Goal: Navigation & Orientation: Understand site structure

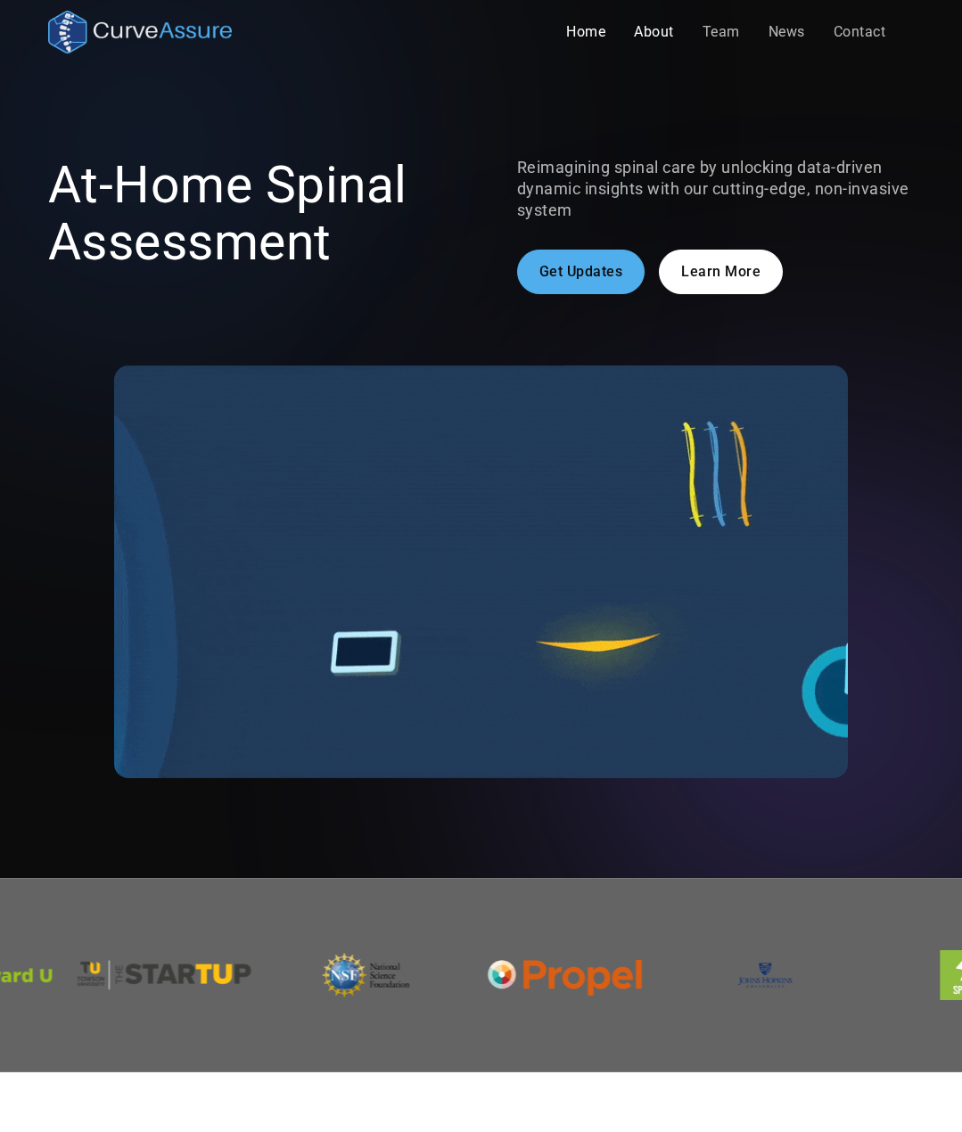
click at [654, 37] on link "About" at bounding box center [653, 32] width 69 height 36
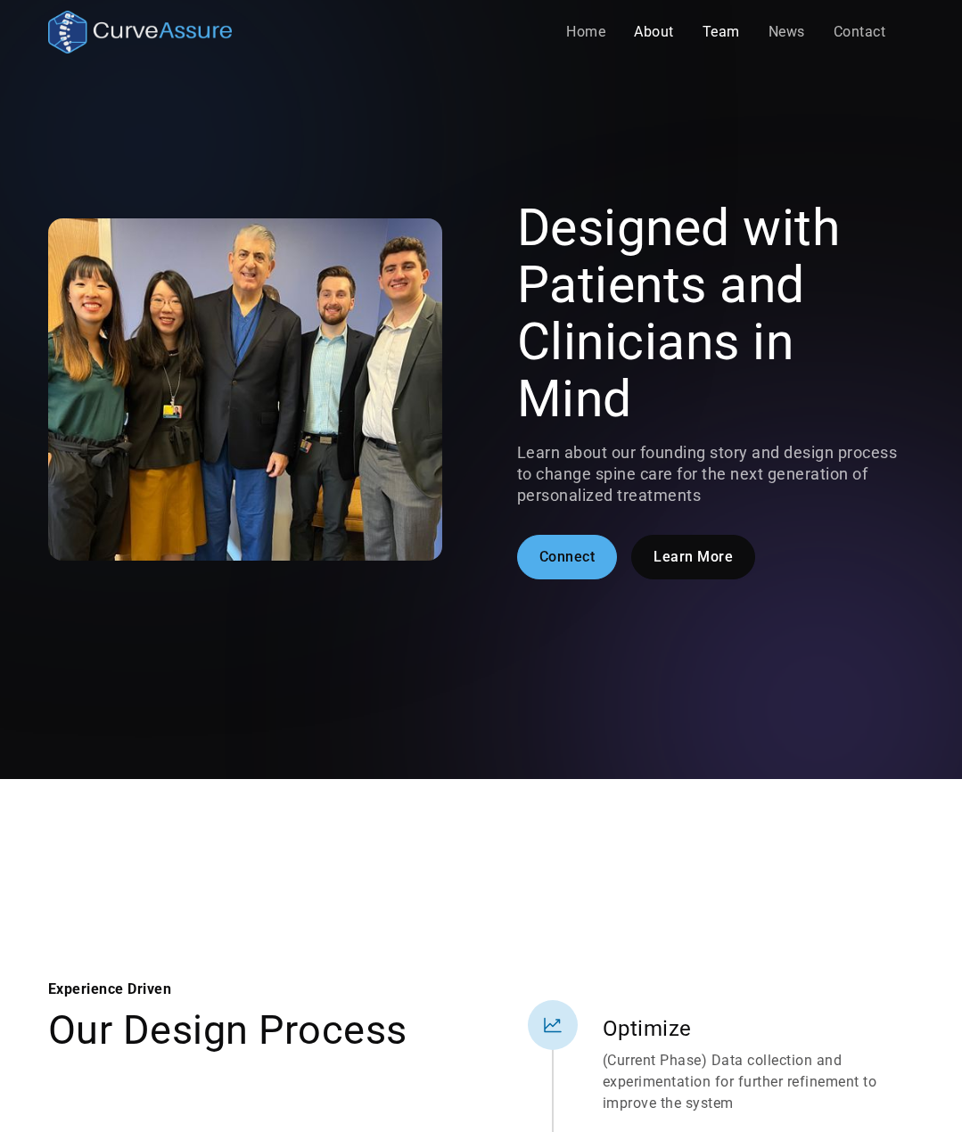
click at [710, 35] on link "Team" at bounding box center [721, 32] width 66 height 36
click at [738, 26] on link "Team" at bounding box center [721, 32] width 66 height 36
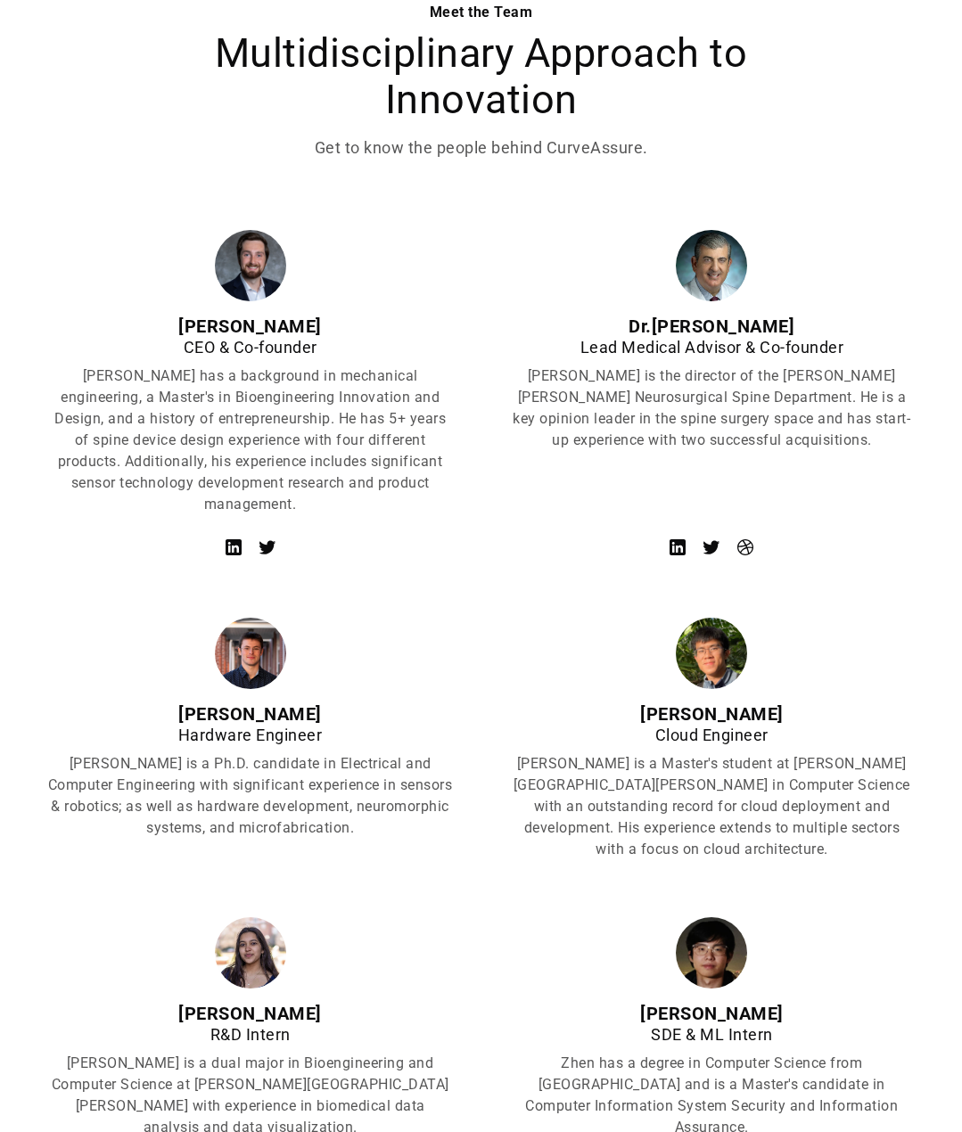
scroll to position [357, 0]
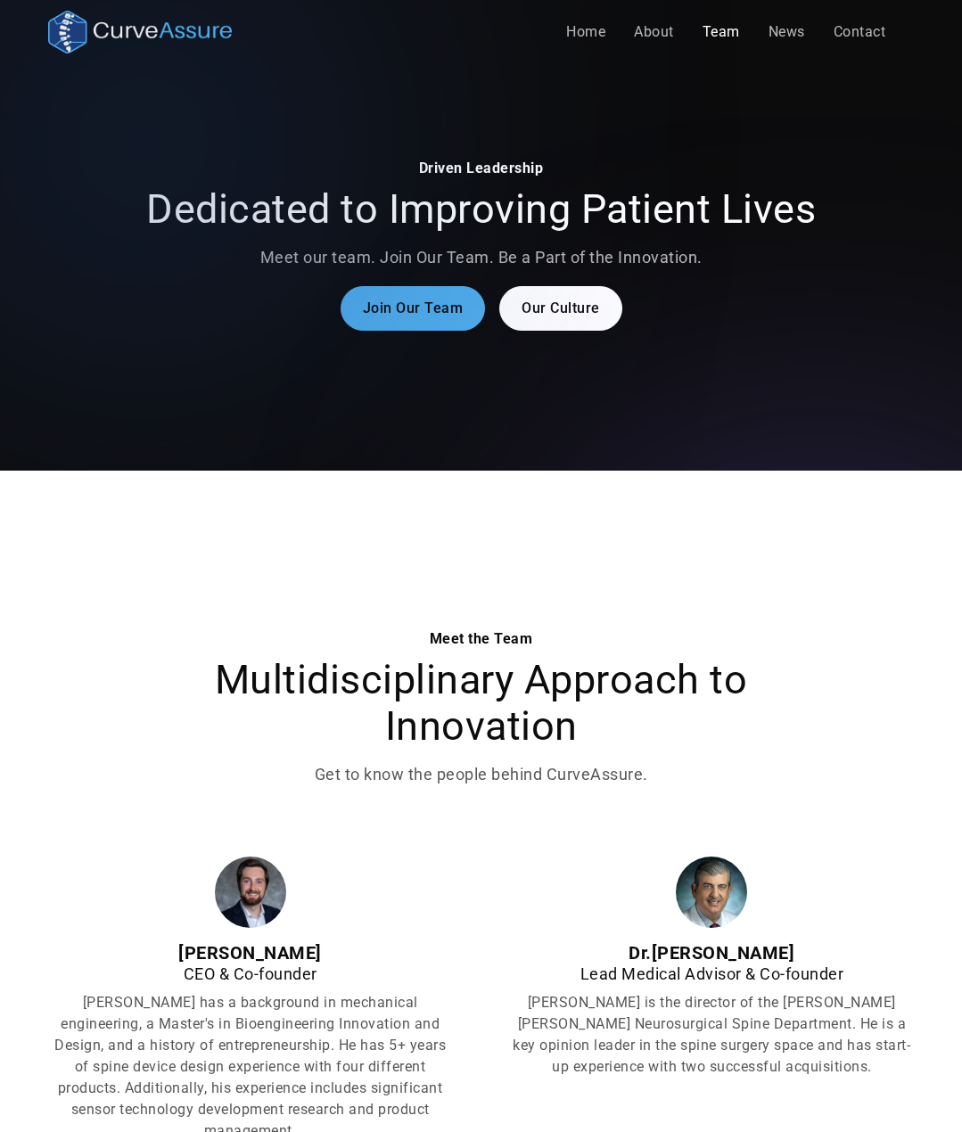
click at [775, 36] on link "News" at bounding box center [786, 32] width 65 height 36
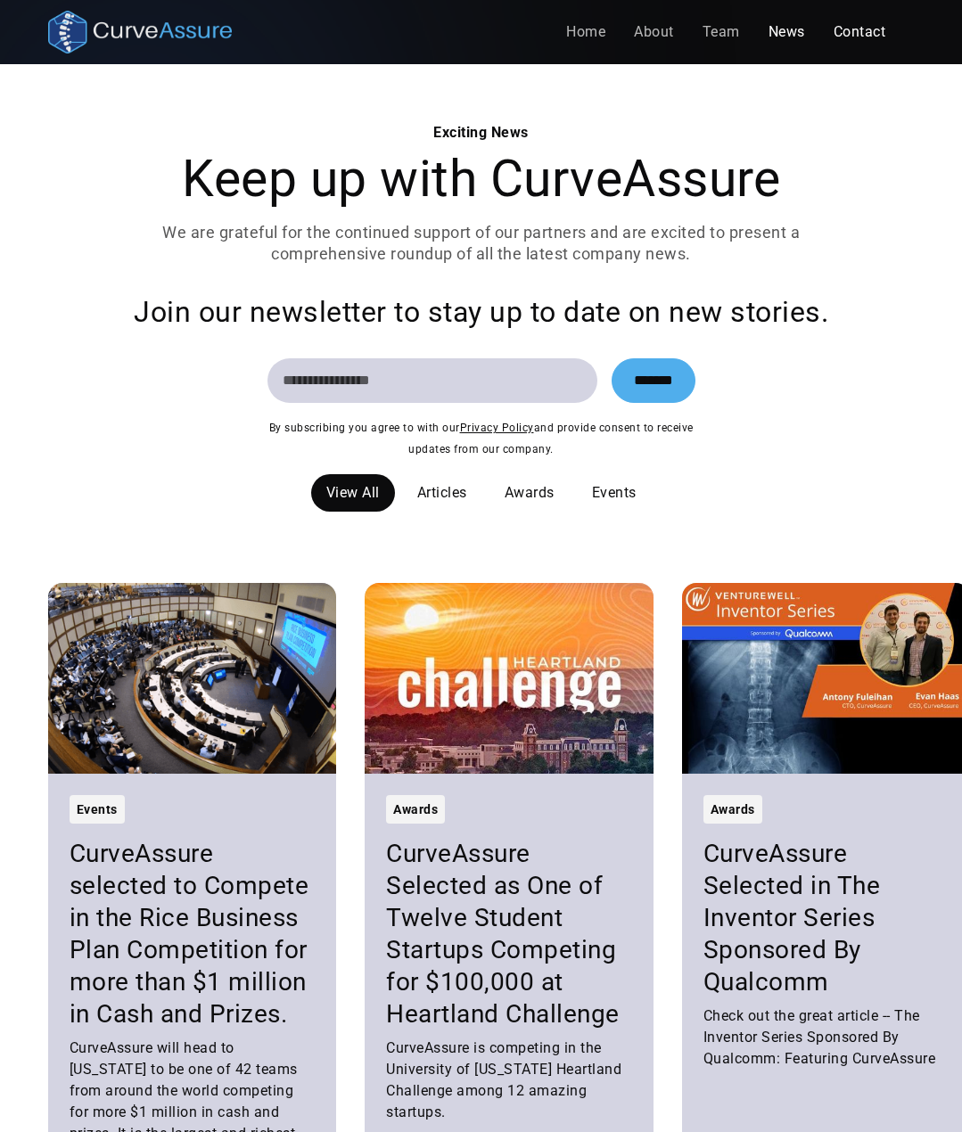
click at [858, 39] on link "Contact" at bounding box center [859, 32] width 81 height 36
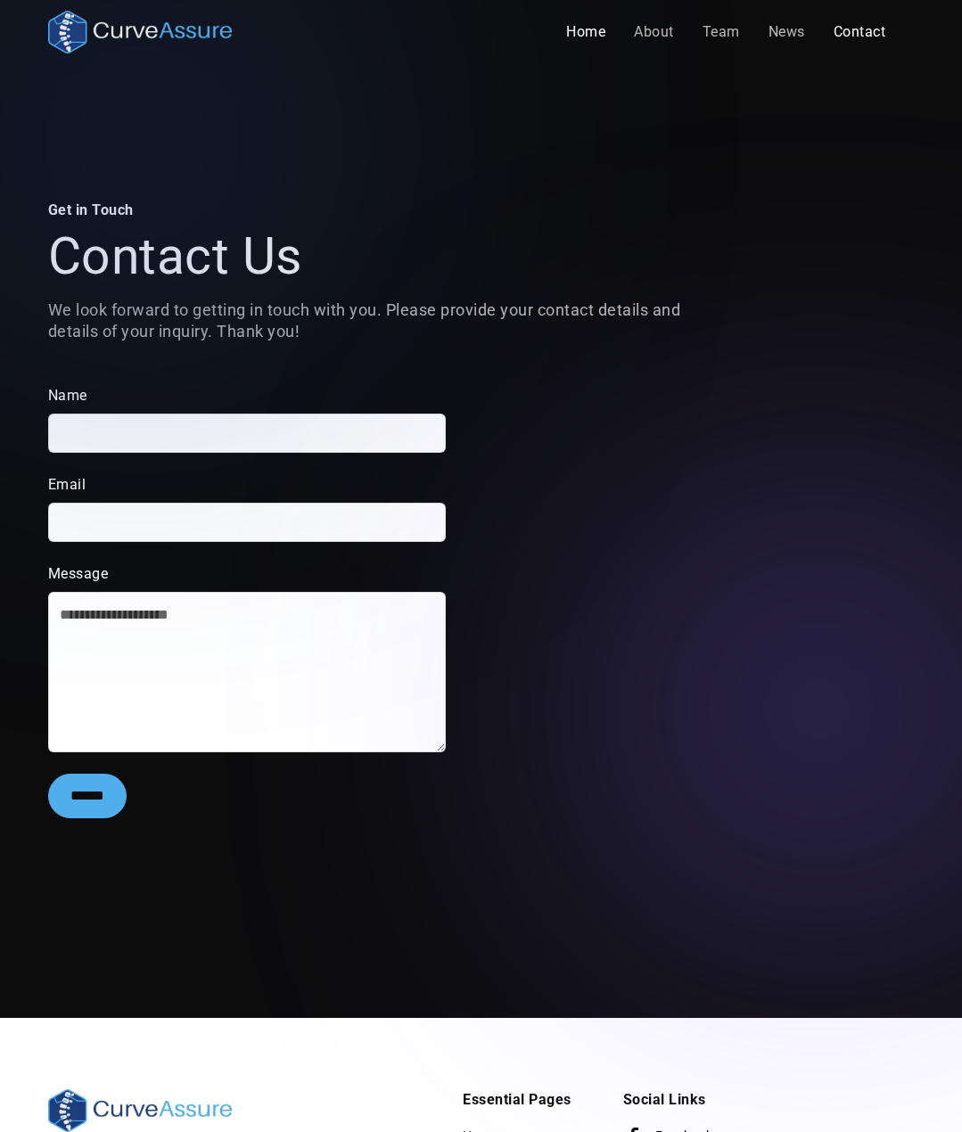
click at [576, 36] on link "Home" at bounding box center [586, 32] width 68 height 36
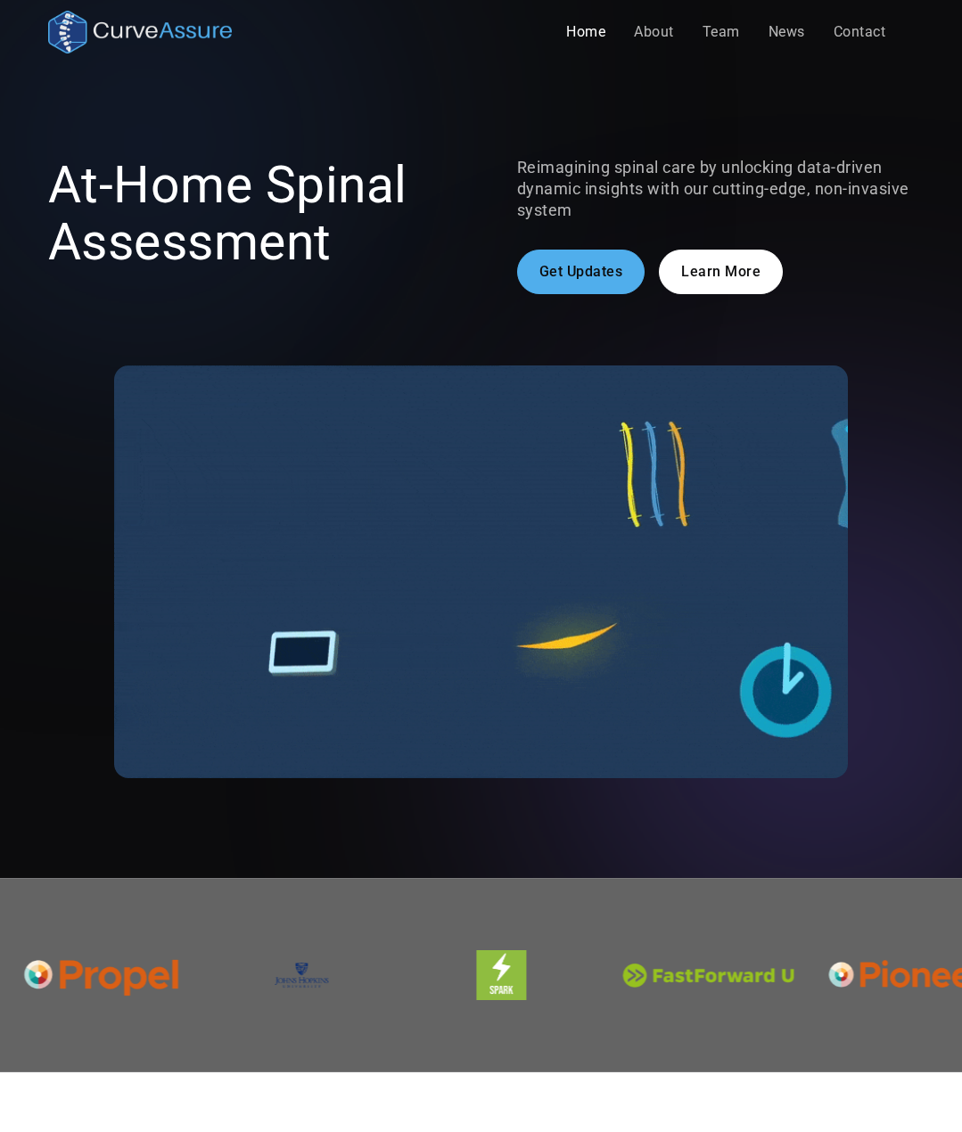
click at [732, 275] on link "Learn More" at bounding box center [721, 272] width 124 height 45
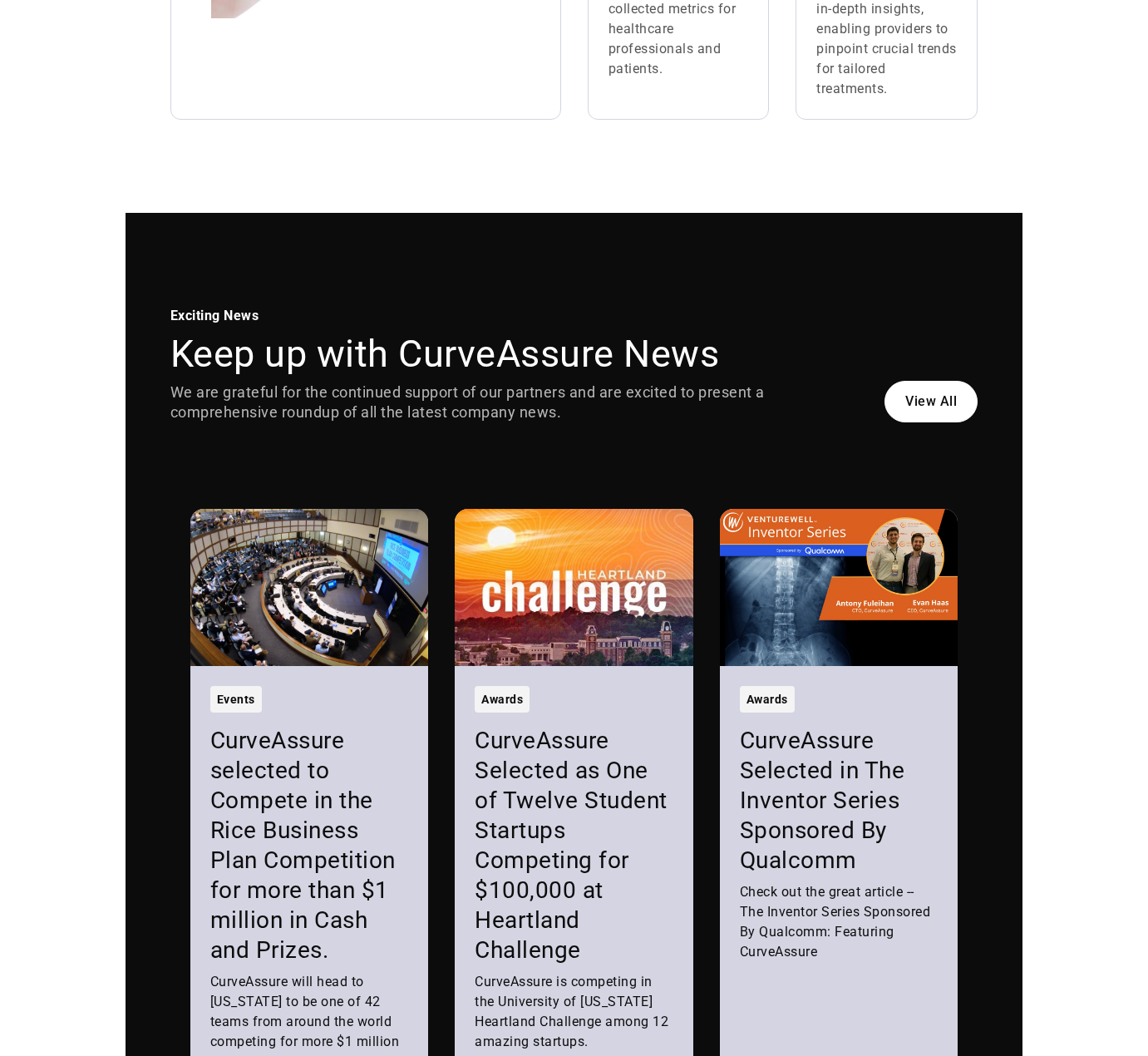
scroll to position [1546, 0]
